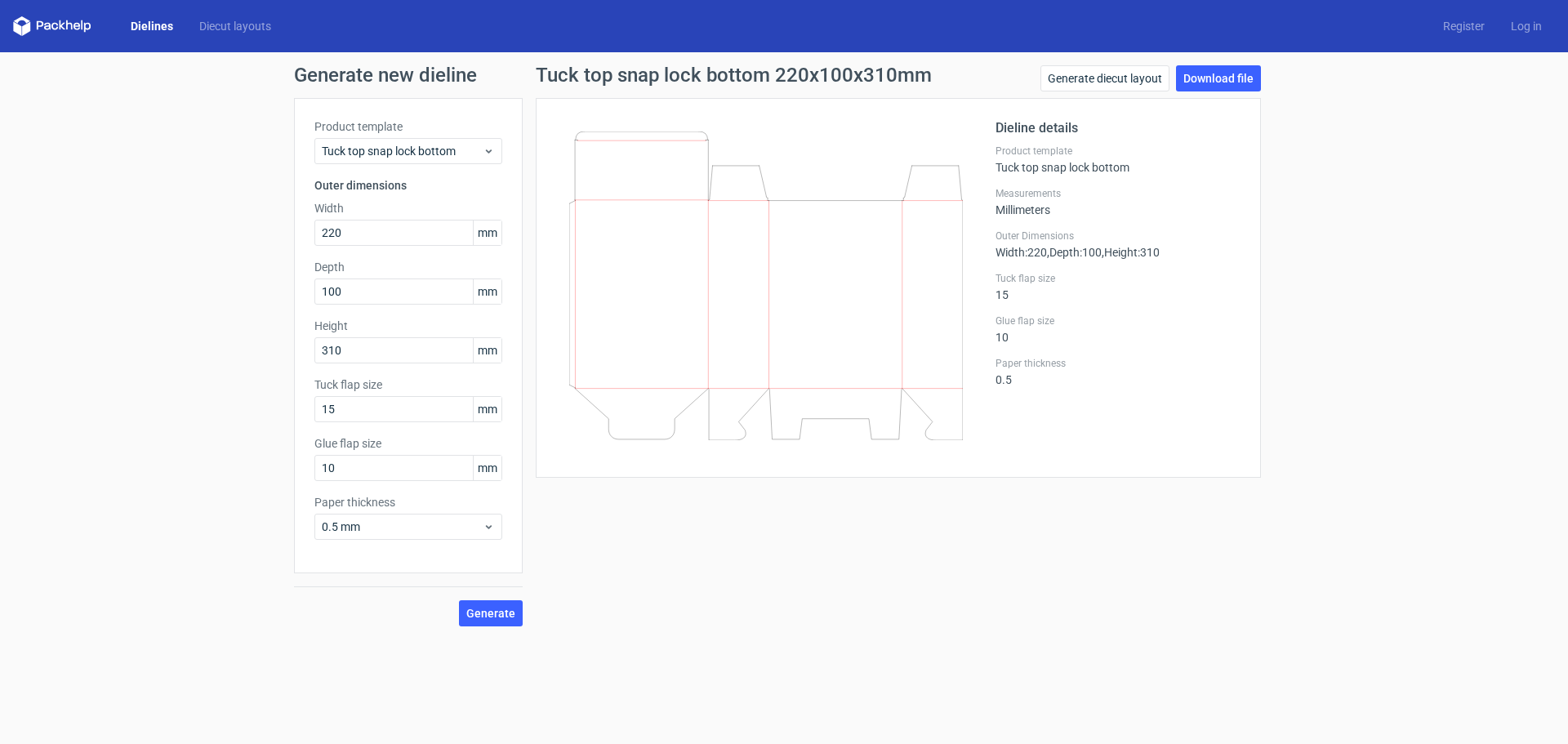
click at [161, 23] on link "Dielines" at bounding box center [151, 26] width 68 height 17
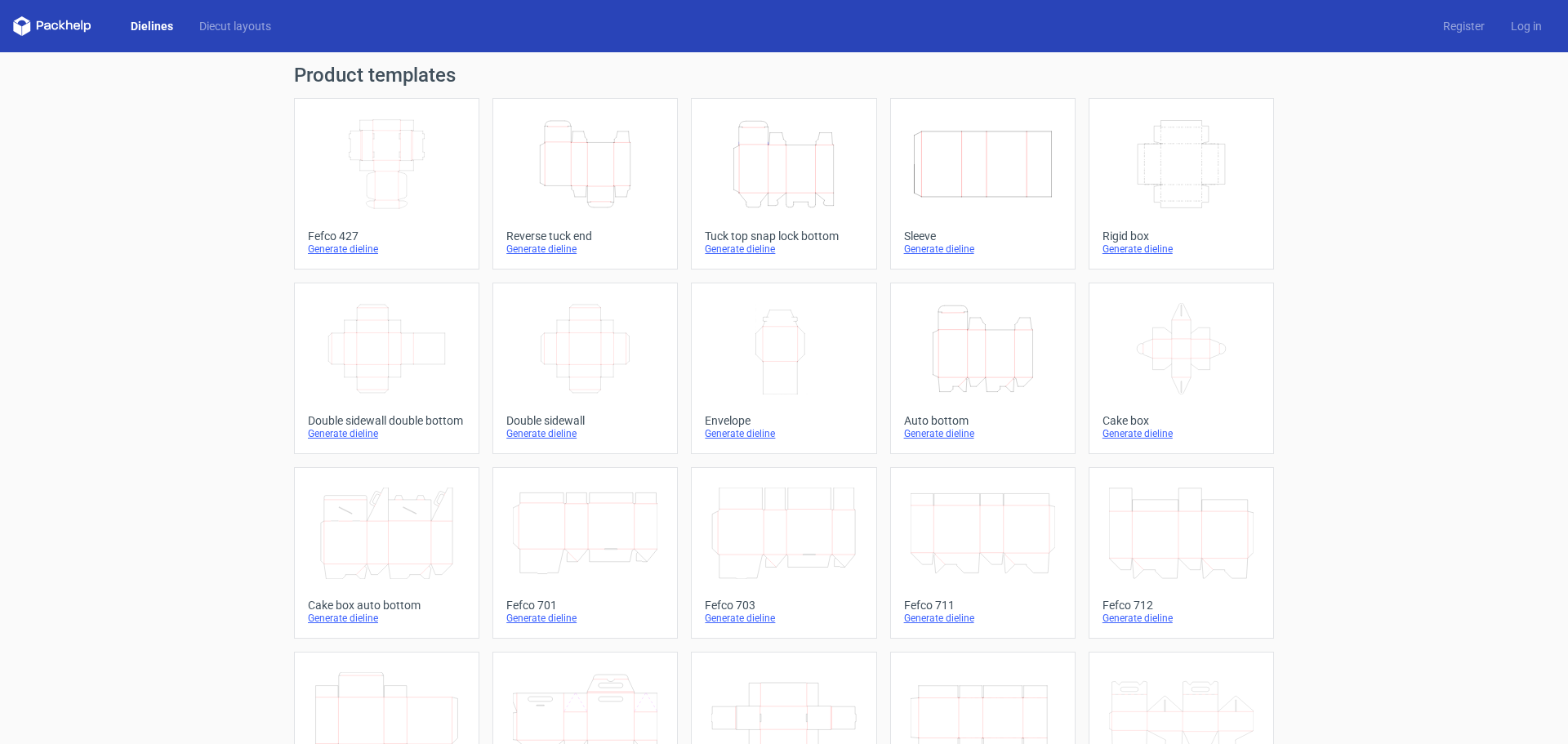
scroll to position [272, 0]
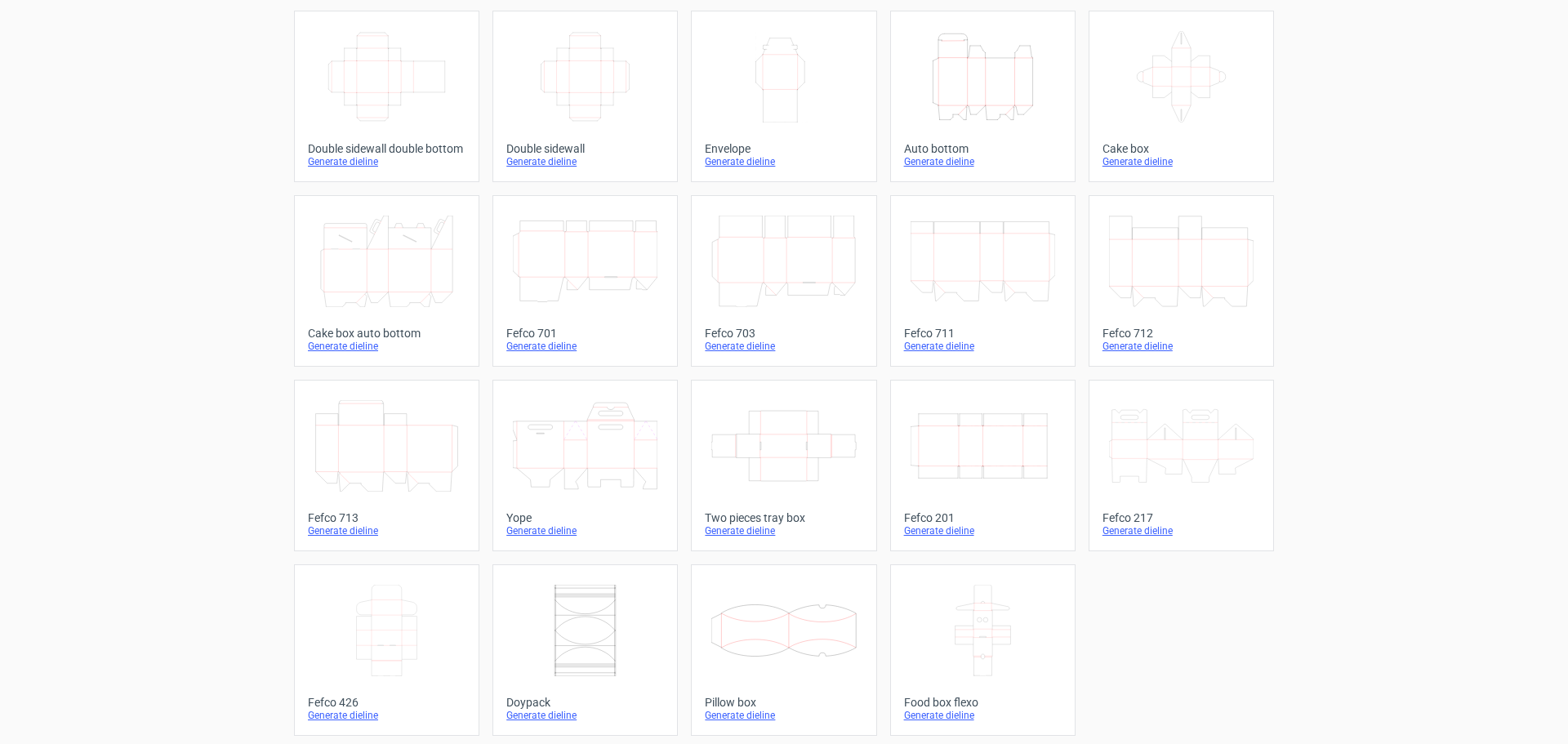
click at [989, 455] on icon "Width Depth Height" at bounding box center [983, 446] width 144 height 92
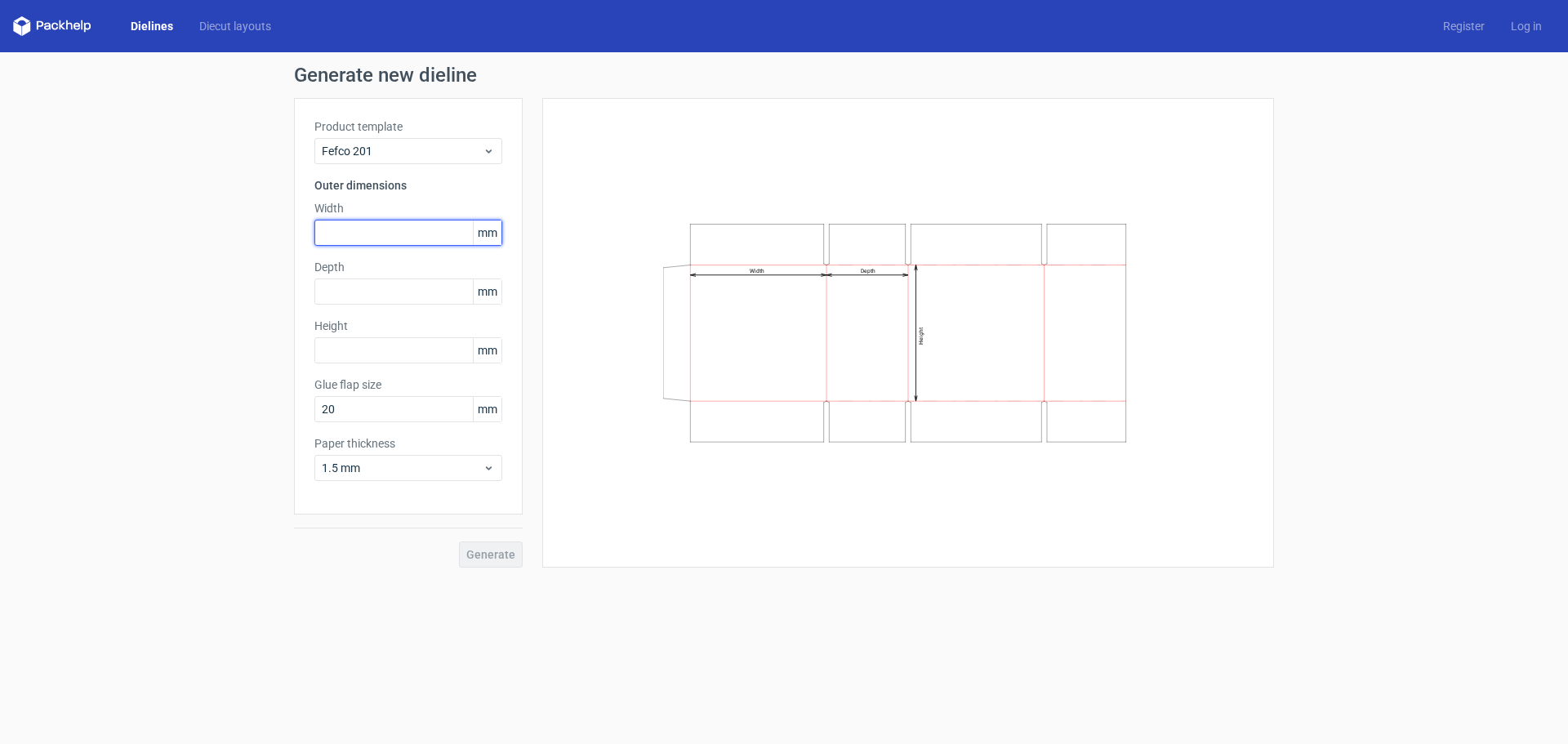
click at [394, 233] on input "text" at bounding box center [408, 232] width 188 height 26
type input "326"
type input "236"
type input "420"
click at [459, 541] on button "Generate" at bounding box center [490, 554] width 63 height 26
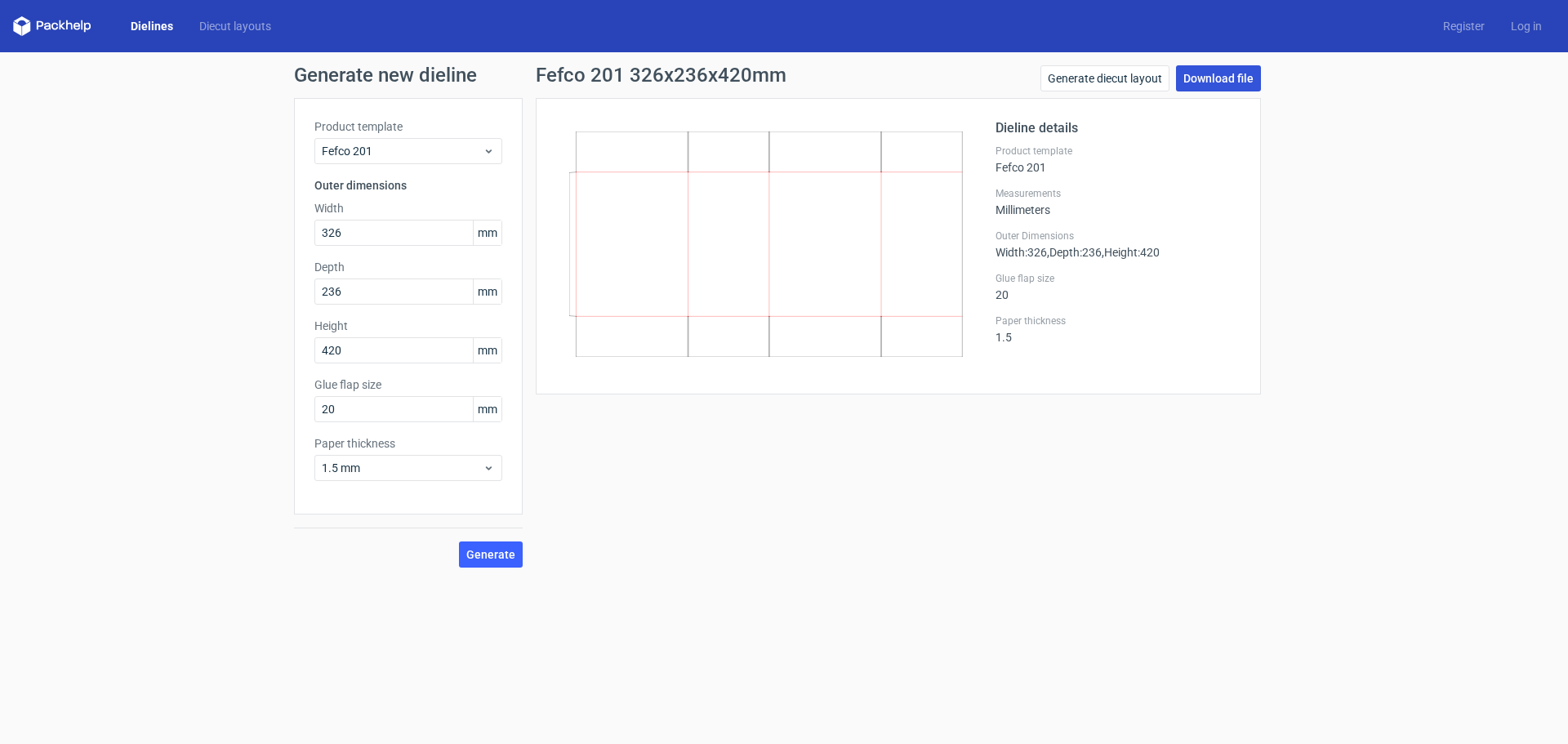
click at [1252, 72] on link "Download file" at bounding box center [1219, 78] width 85 height 26
